Goal: Task Accomplishment & Management: Use online tool/utility

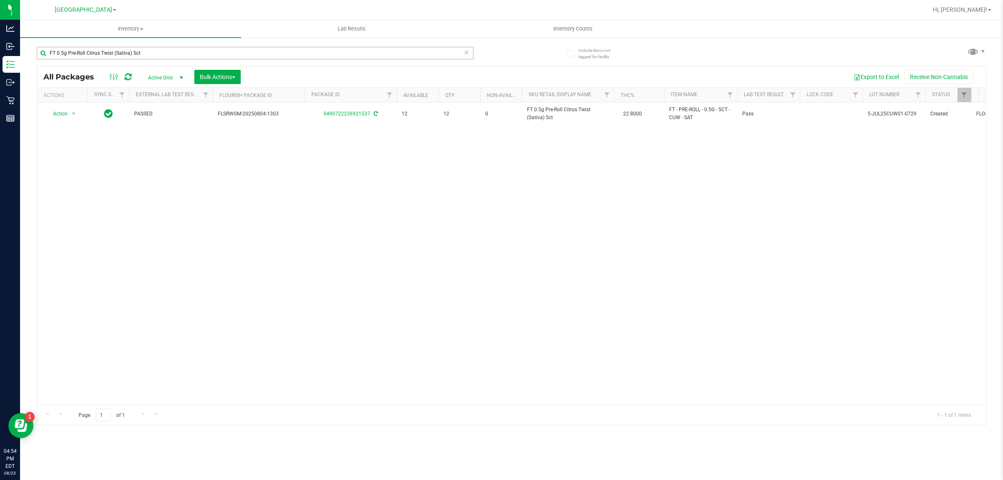
click at [366, 54] on input "FT 0.5g Pre-Roll Citrus Twist (Sativa) 5ct" at bounding box center [255, 53] width 437 height 13
click at [365, 53] on input "FT 0.5g Pre-Roll Citrus Twist (Sativa) 5ct" at bounding box center [255, 53] width 437 height 13
click at [364, 53] on input "FT 0.5g Pre-Roll Citrus Twist (Sativa) 5ct" at bounding box center [255, 53] width 437 height 13
click at [372, 56] on input "FT 0.5g Pre-Roll Citrus Twist (Sativa) 5ct" at bounding box center [255, 53] width 437 height 13
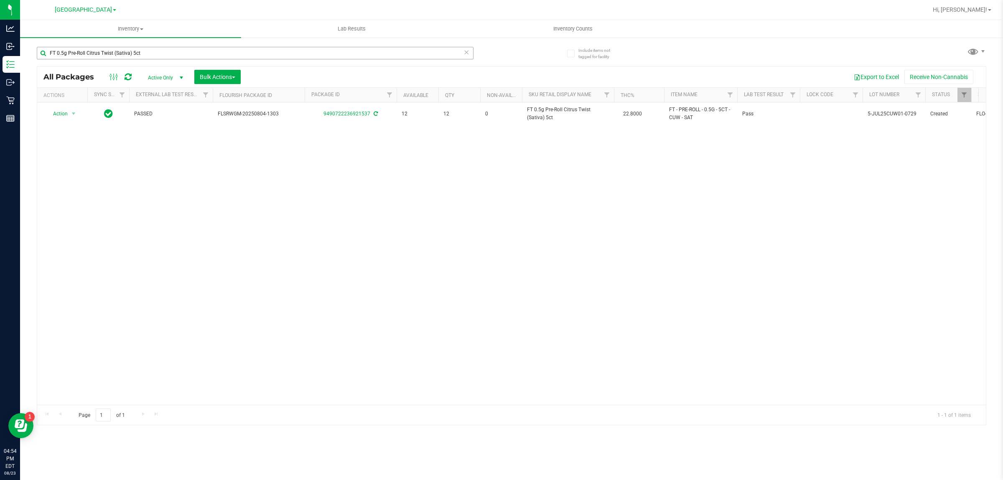
click at [372, 56] on input "FT 0.5g Pre-Roll Citrus Twist (Sativa) 5ct" at bounding box center [255, 53] width 437 height 13
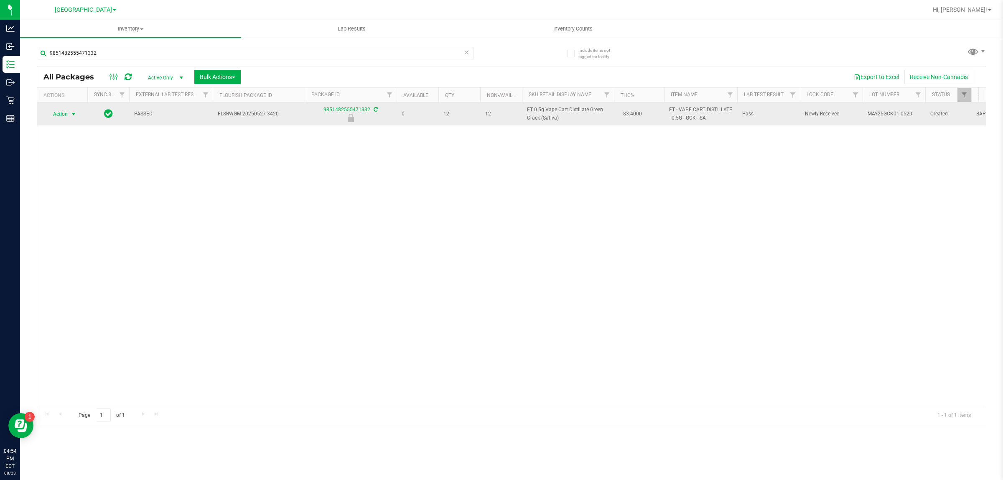
type input "9851482555471332"
click at [72, 117] on span "select" at bounding box center [73, 114] width 7 height 7
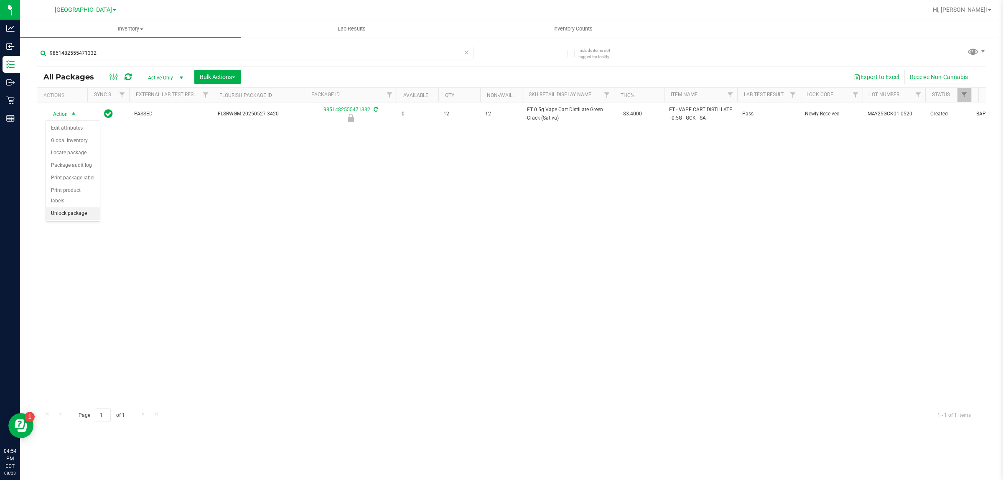
click at [76, 207] on li "Unlock package" at bounding box center [73, 213] width 54 height 13
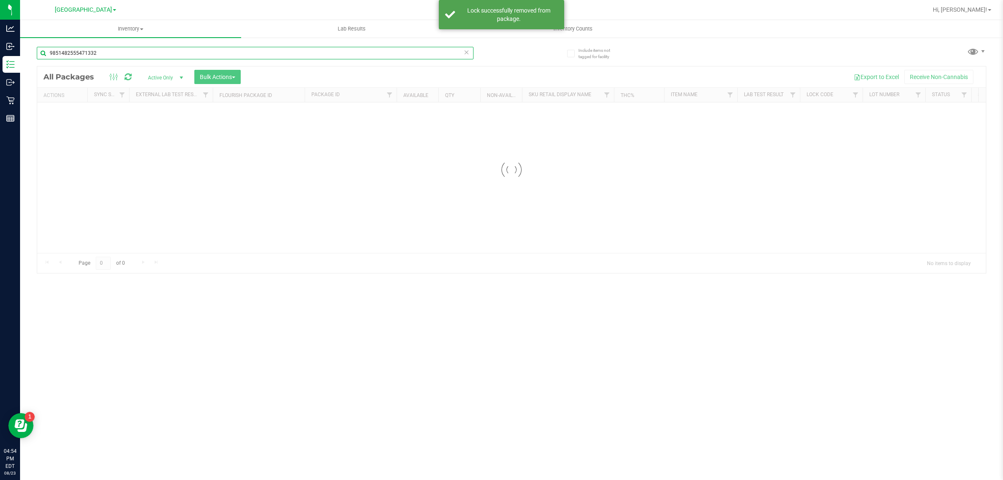
click at [116, 51] on div "Inventory All packages All inventory Waste log Create inventory Lab Results Inv…" at bounding box center [511, 250] width 983 height 460
click at [115, 51] on input "9851482555471332" at bounding box center [255, 53] width 437 height 13
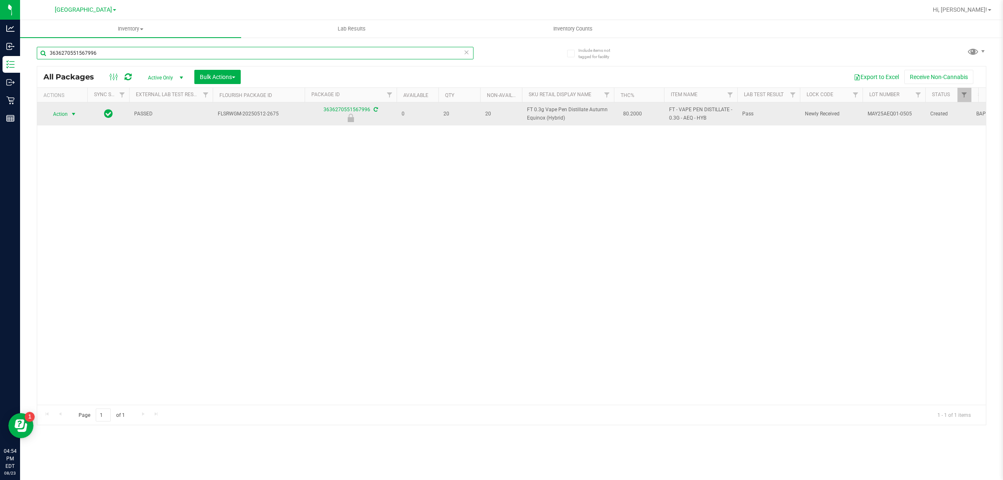
type input "3636270551567996"
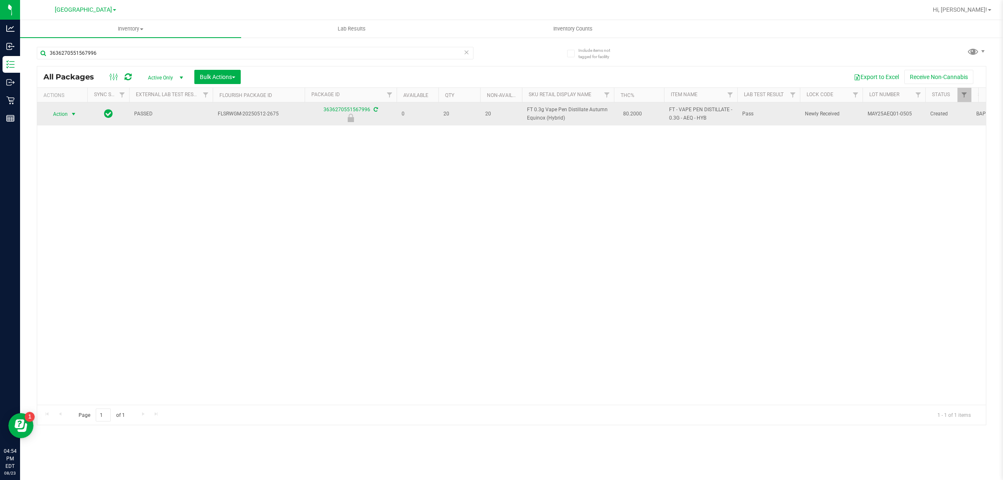
click at [74, 113] on span "select" at bounding box center [73, 114] width 7 height 7
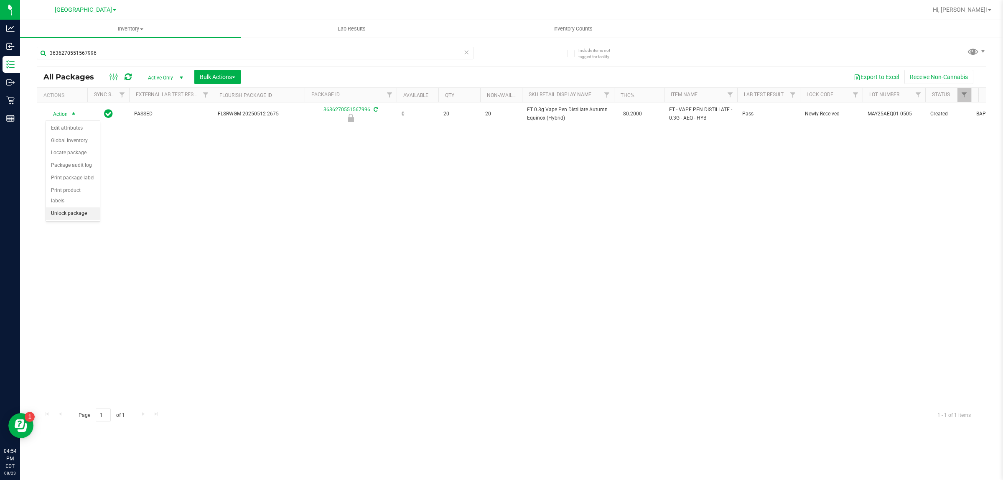
click at [74, 207] on li "Unlock package" at bounding box center [73, 213] width 54 height 13
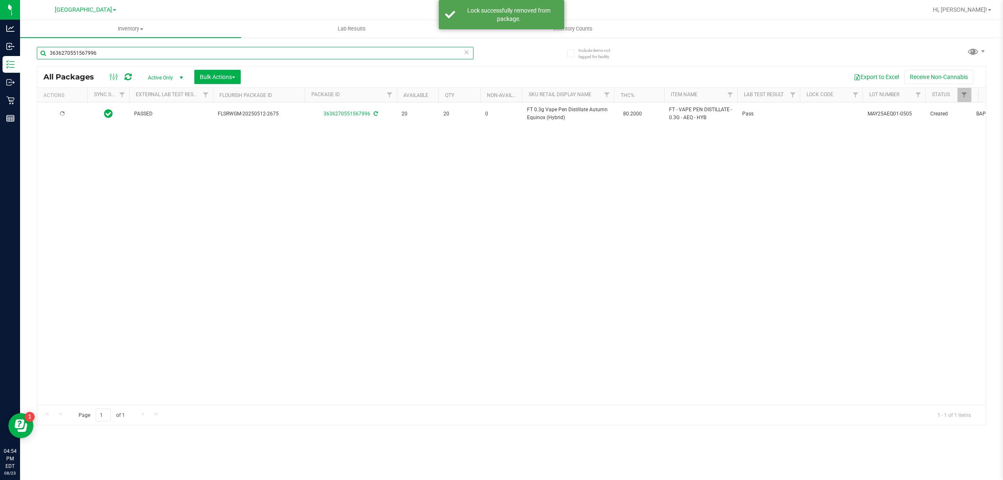
click at [120, 56] on input "3636270551567996" at bounding box center [255, 53] width 437 height 13
